Goal: Task Accomplishment & Management: Manage account settings

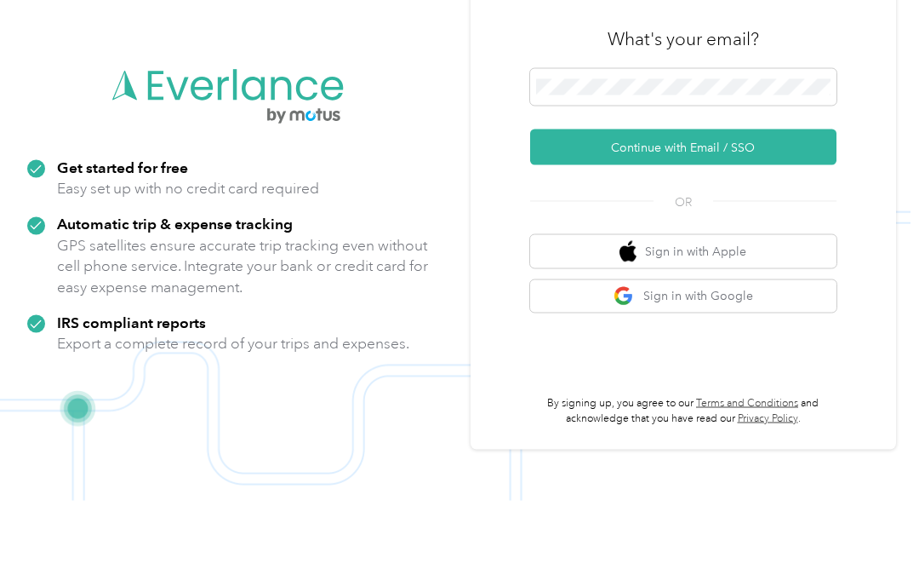
scroll to position [115, 0]
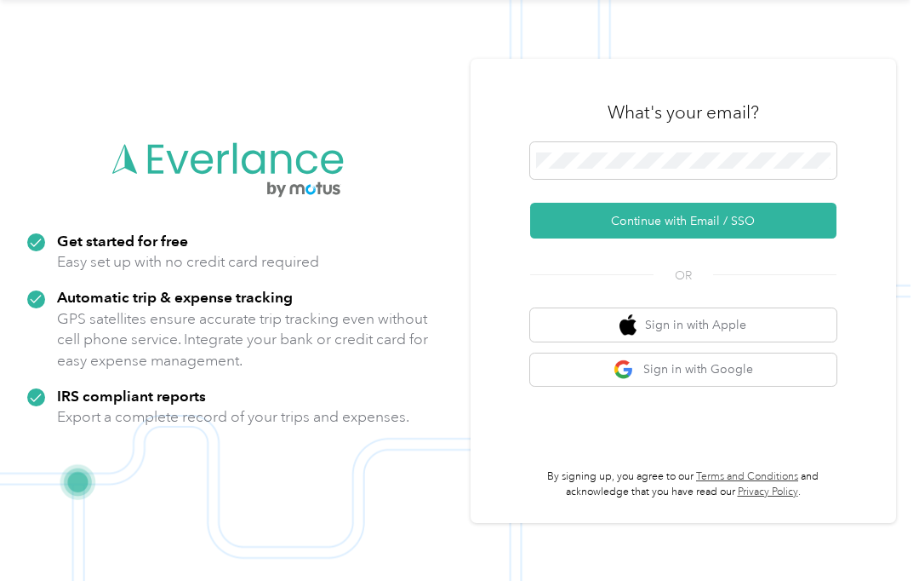
click at [774, 203] on button "Continue with Email / SSO" at bounding box center [683, 221] width 306 height 36
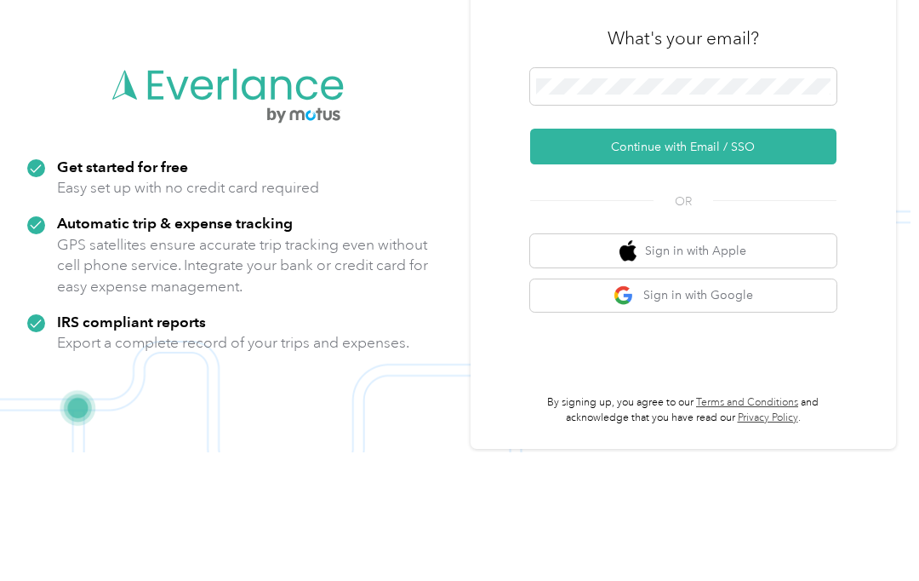
scroll to position [115, 0]
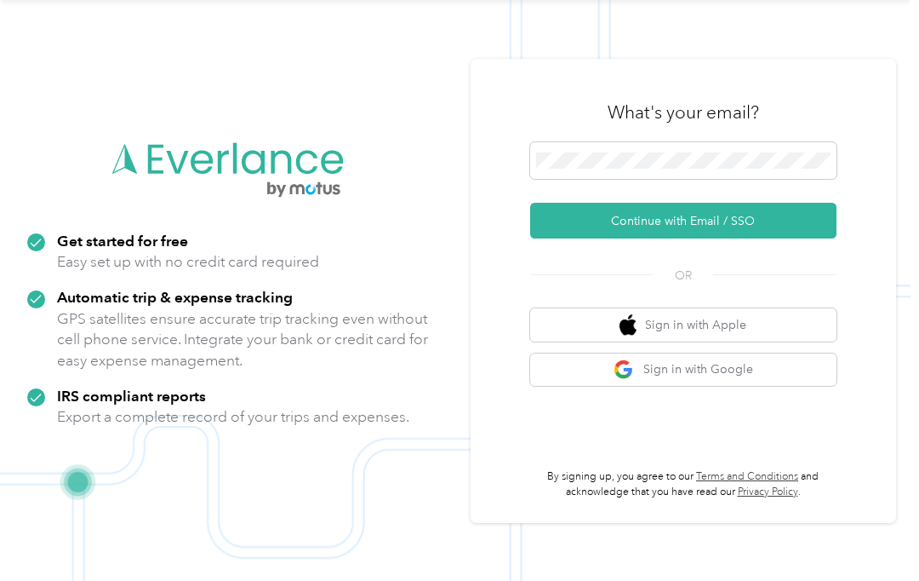
click at [749, 203] on button "Continue with Email / SSO" at bounding box center [683, 221] width 306 height 36
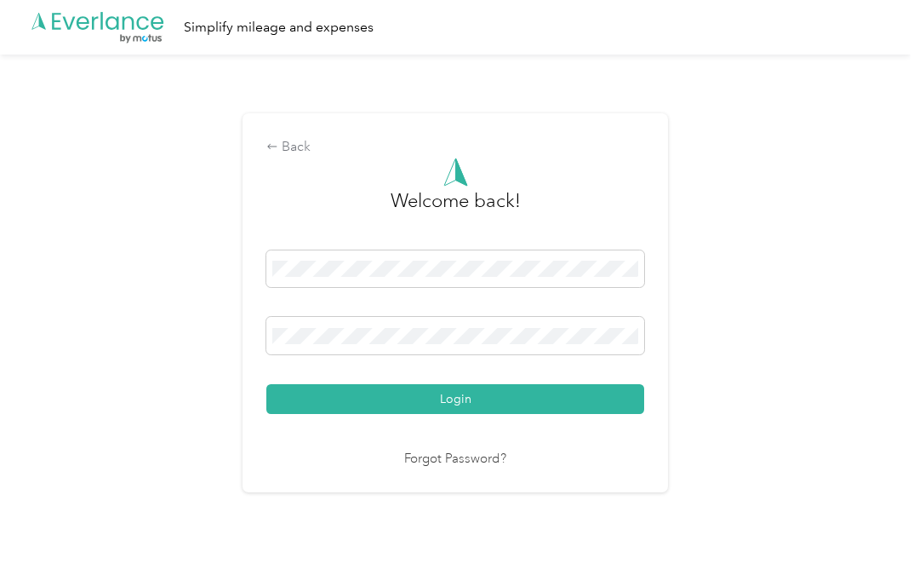
scroll to position [38, 0]
click at [460, 386] on button "Login" at bounding box center [455, 399] width 378 height 30
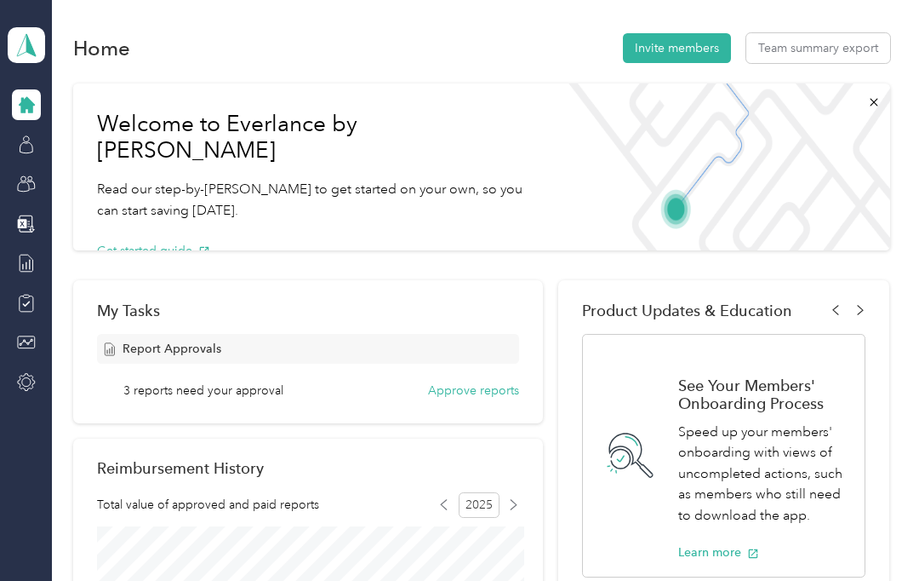
click at [860, 33] on button "Team summary export" at bounding box center [819, 48] width 144 height 30
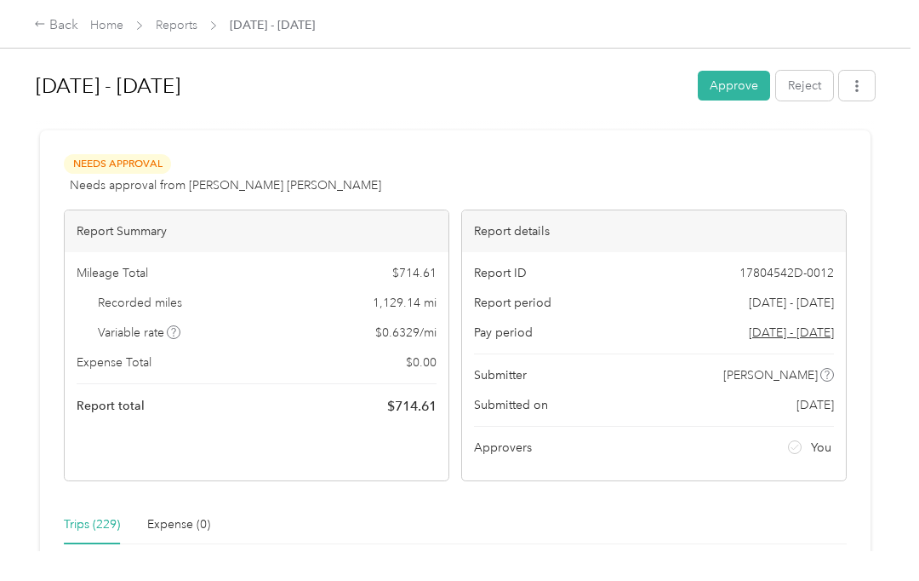
click at [740, 83] on button "Approve" at bounding box center [734, 86] width 72 height 30
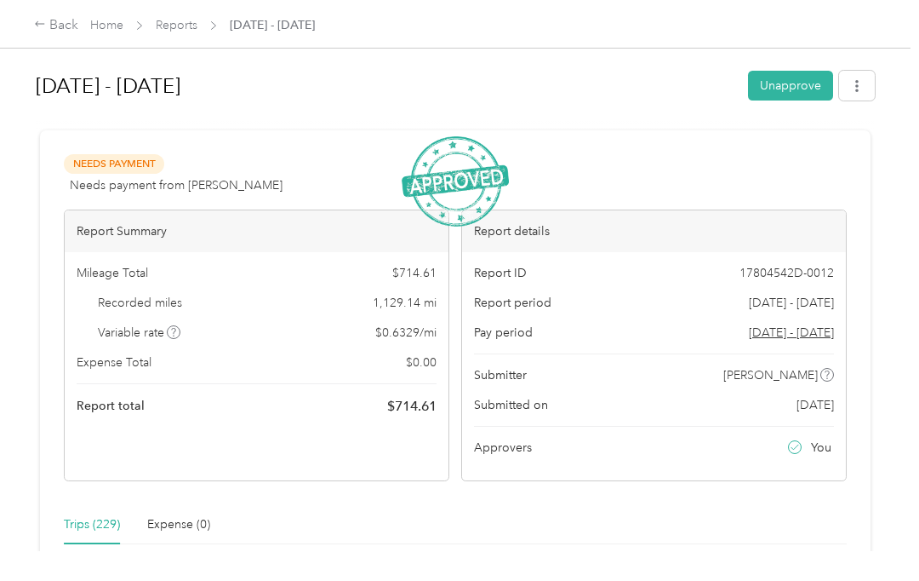
scroll to position [38, 0]
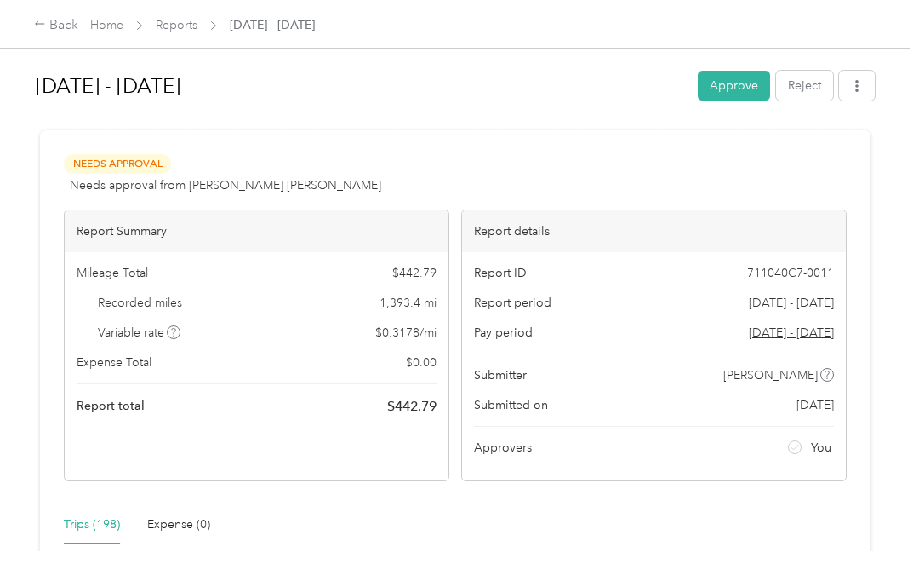
click at [740, 80] on button "Approve" at bounding box center [734, 86] width 72 height 30
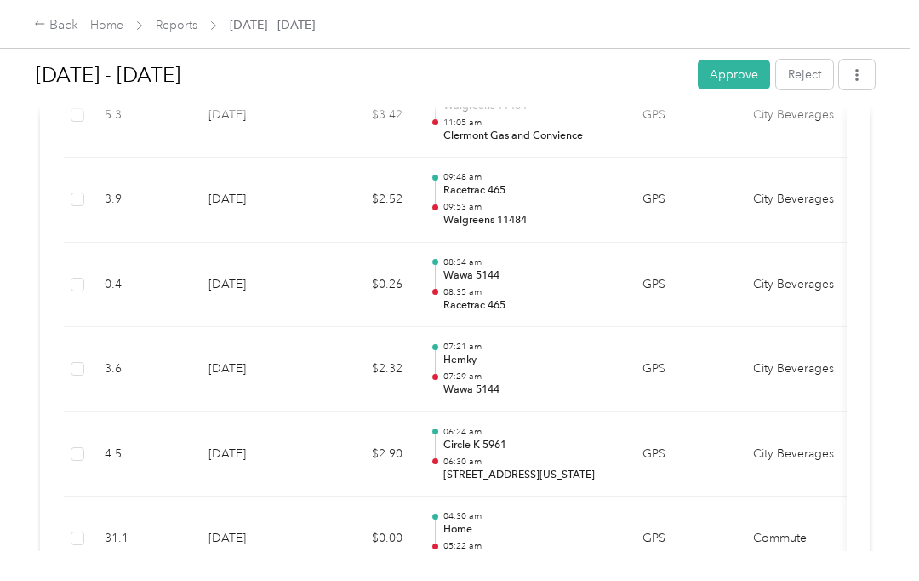
scroll to position [20360, 0]
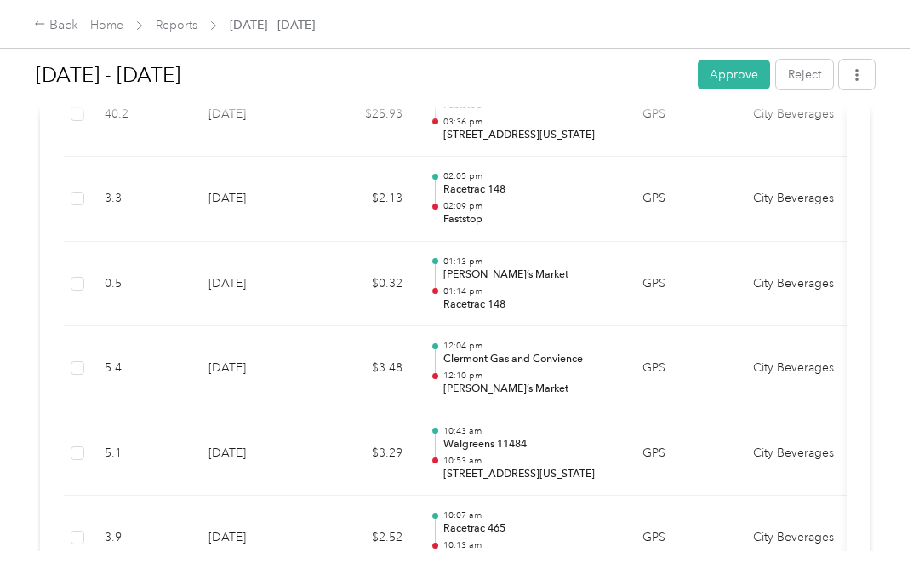
click at [850, 326] on td "City Beverages" at bounding box center [804, 368] width 128 height 85
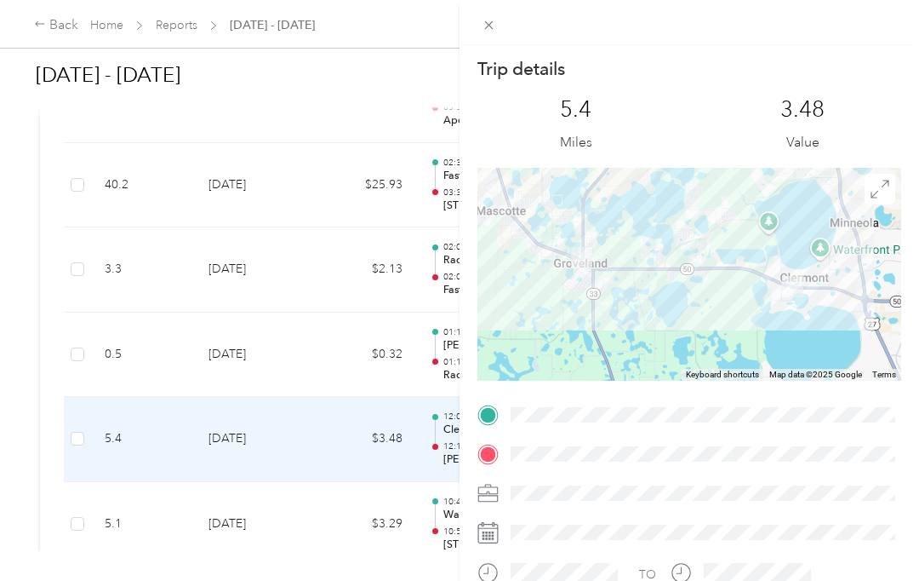
scroll to position [55, 0]
click at [500, 23] on span at bounding box center [490, 25] width 24 height 24
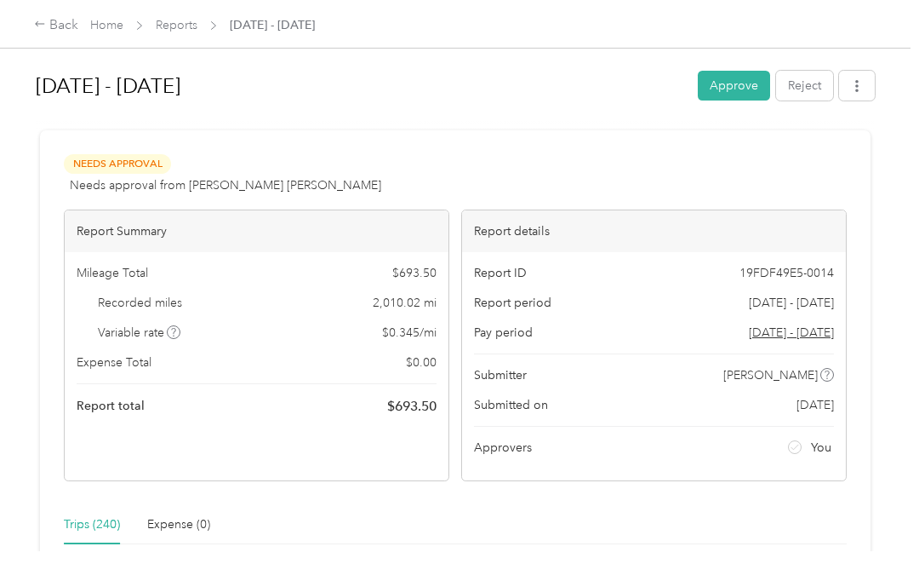
scroll to position [0, 0]
click at [743, 85] on button "Approve" at bounding box center [734, 86] width 72 height 30
